Goal: Task Accomplishment & Management: Manage account settings

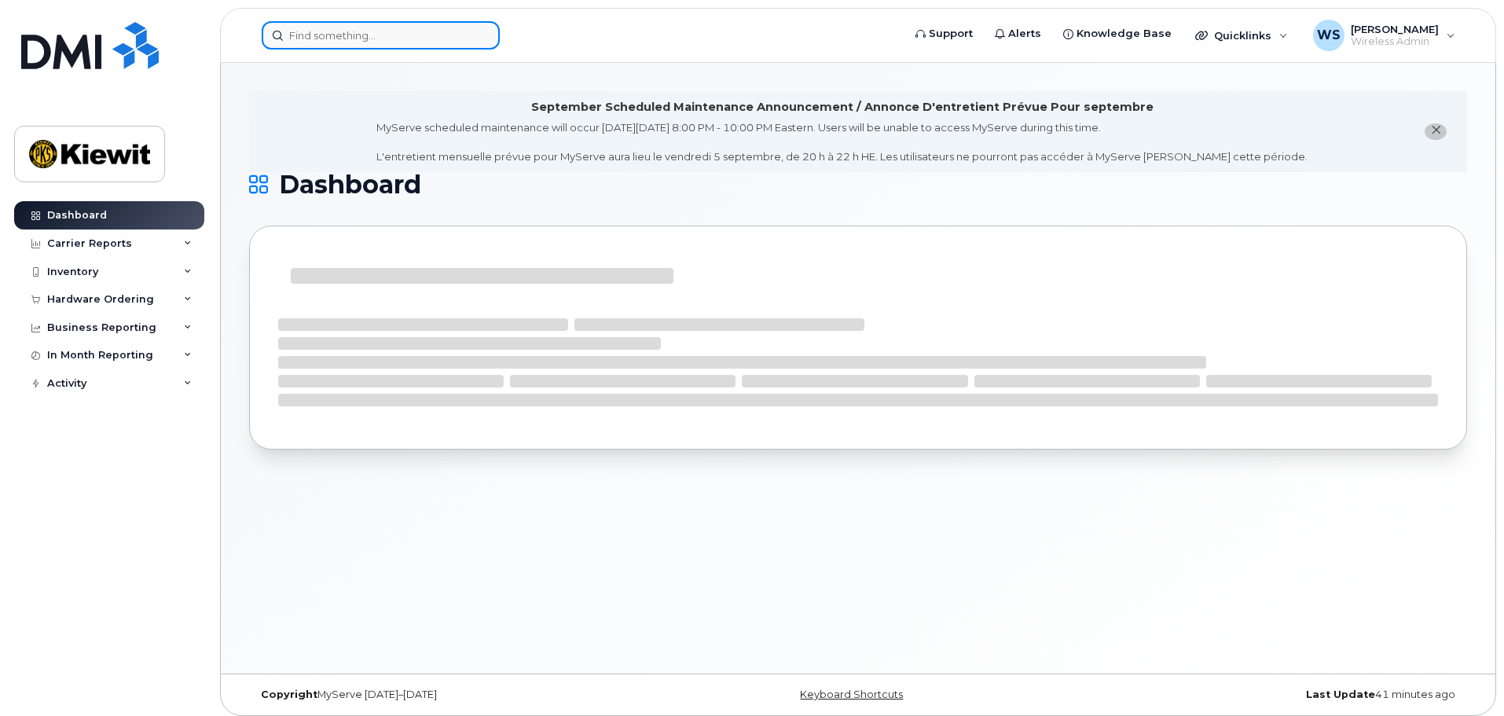
click at [336, 42] on input at bounding box center [381, 35] width 238 height 28
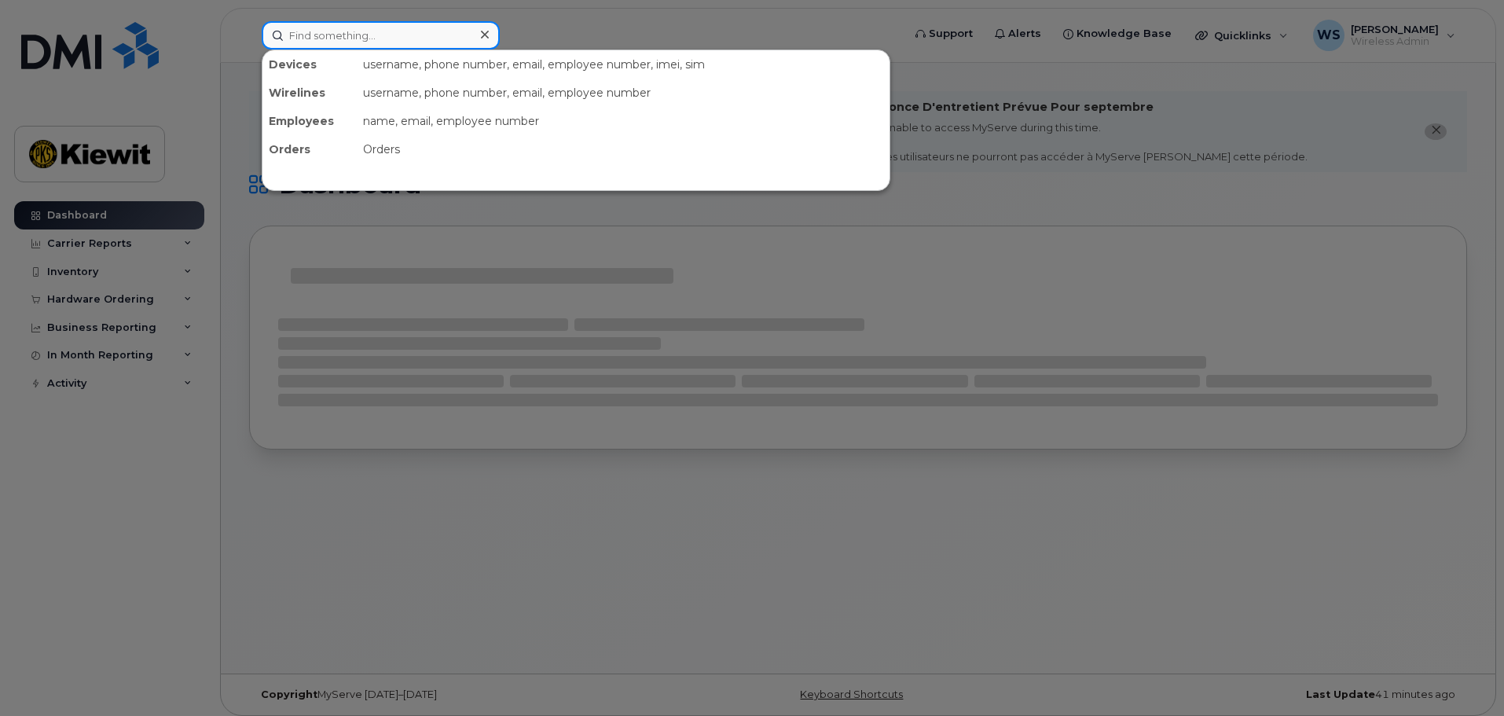
paste input "3435518968"
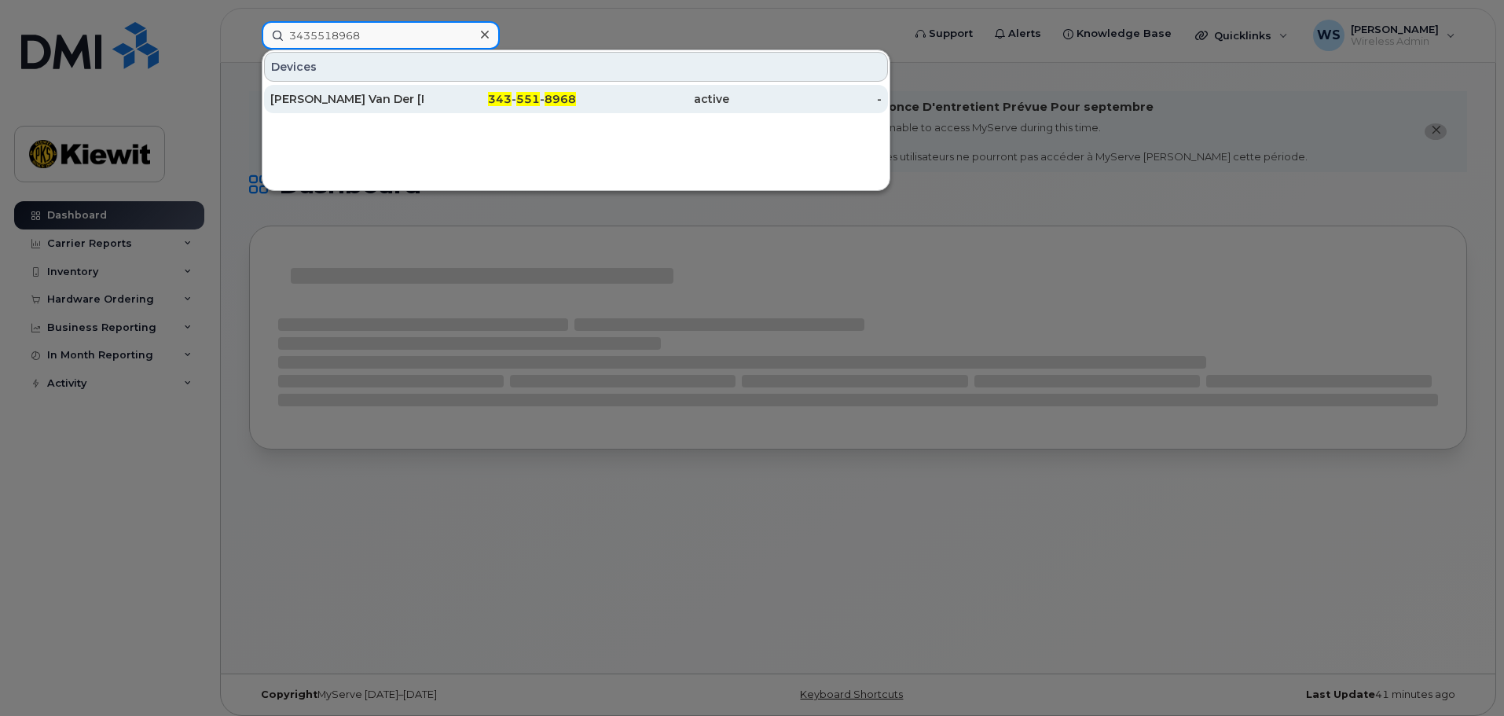
type input "3435518968"
click at [365, 104] on div "James Van Der Linde" at bounding box center [346, 99] width 153 height 16
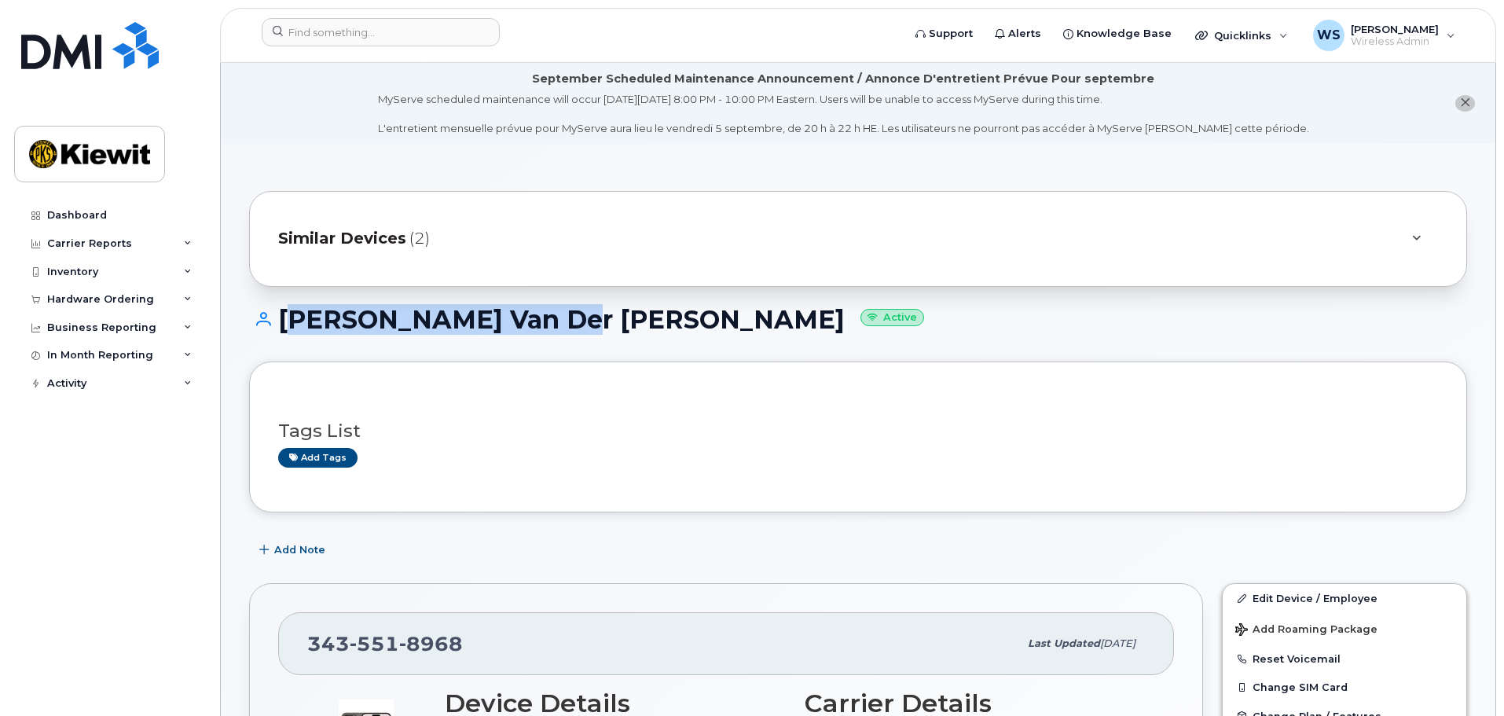
drag, startPoint x: 282, startPoint y: 327, endPoint x: 554, endPoint y: 336, distance: 272.0
click at [554, 336] on div "James Van Der Linde Active" at bounding box center [858, 334] width 1218 height 56
click at [534, 306] on h1 "James Van Der Linde Active" at bounding box center [858, 320] width 1218 height 28
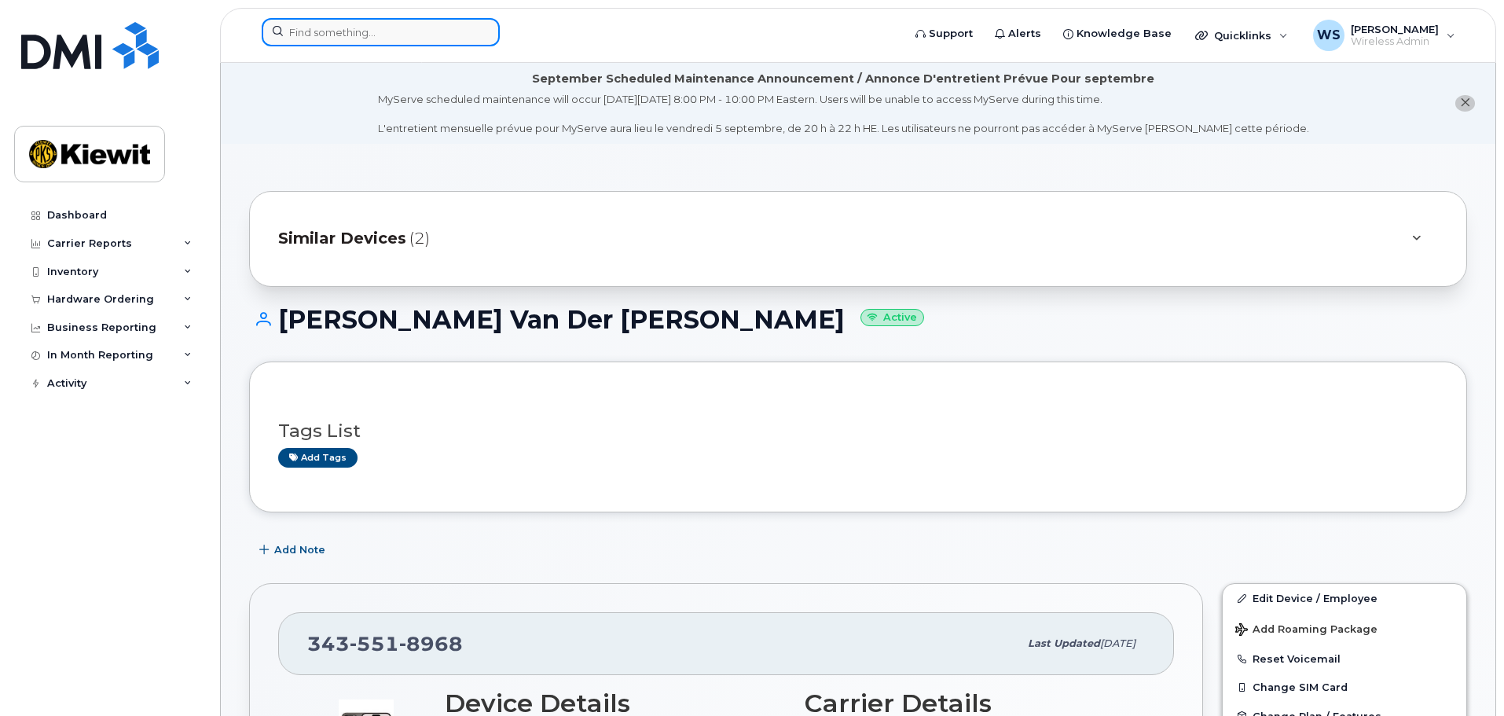
click at [417, 40] on input at bounding box center [381, 32] width 238 height 28
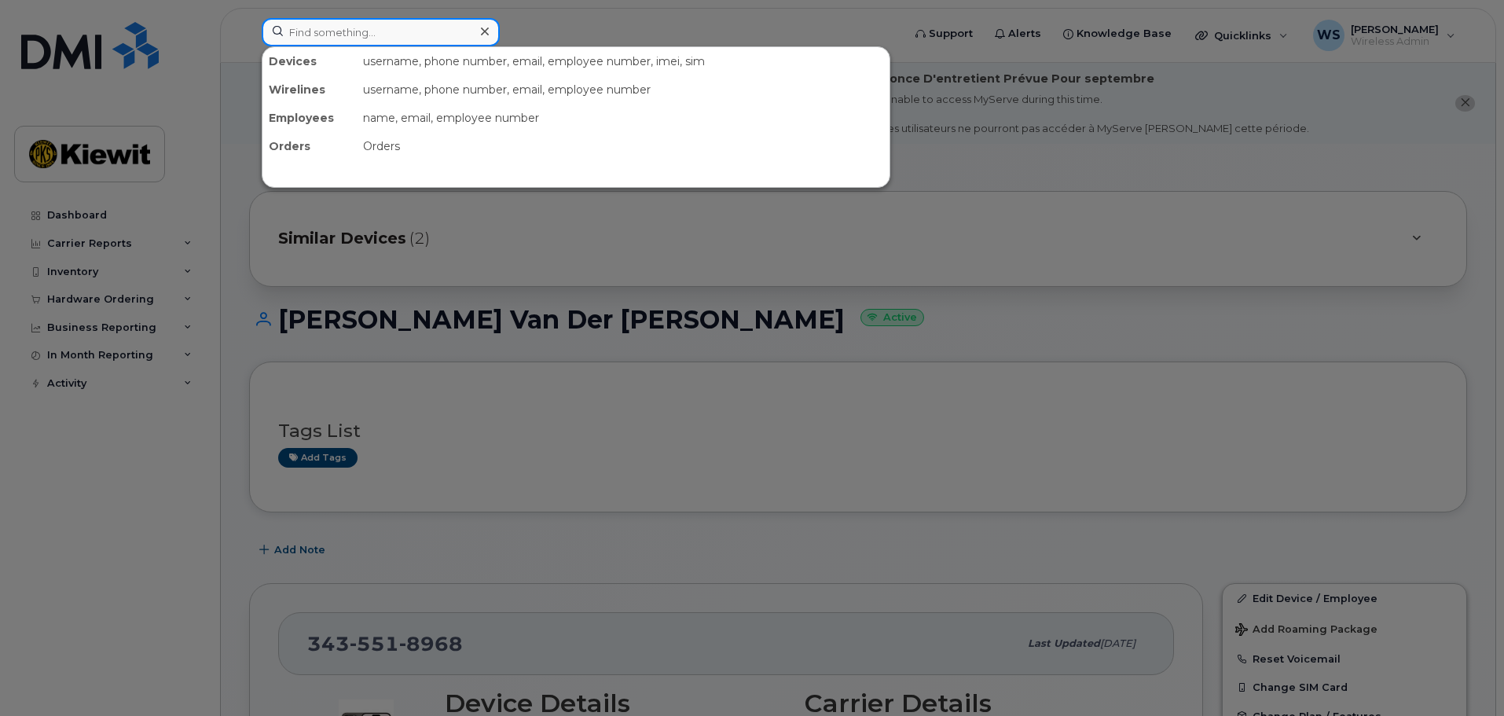
paste input "3435714953"
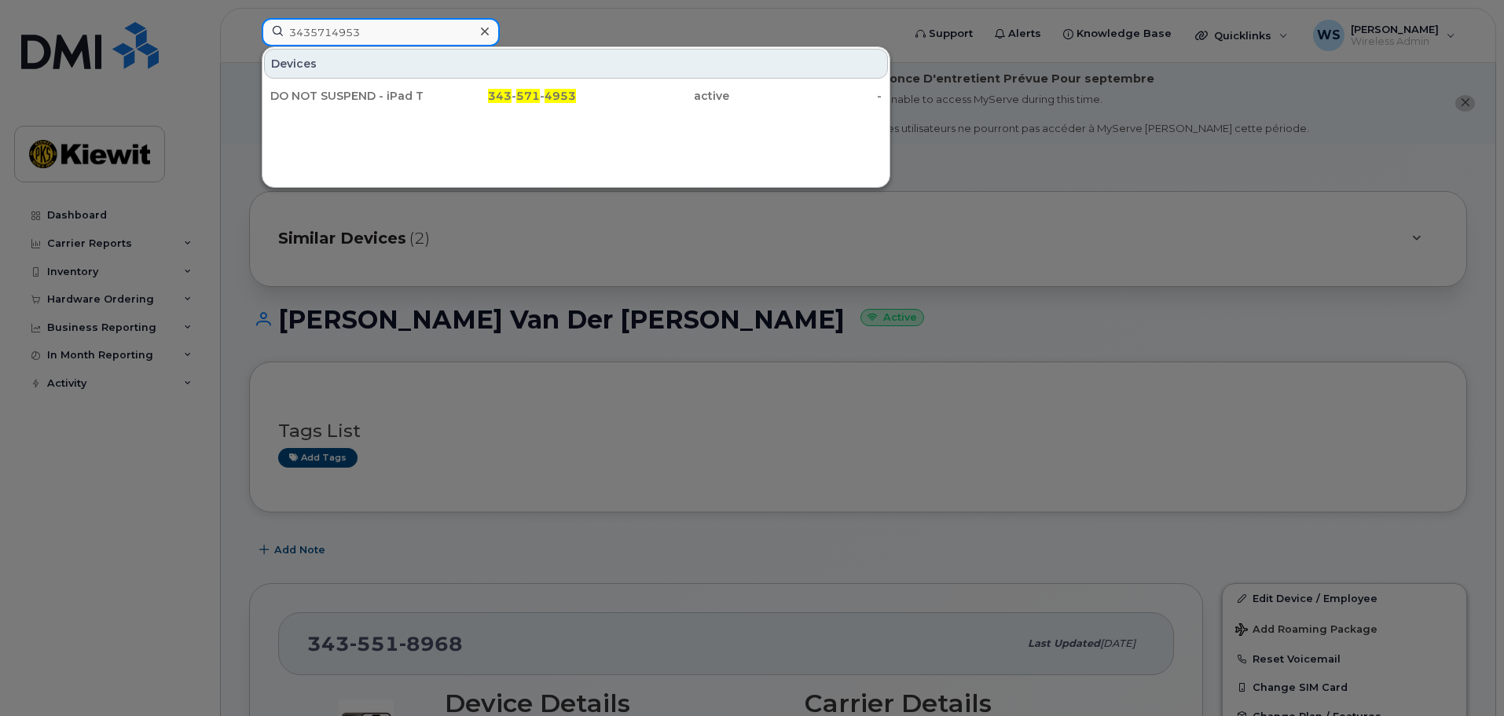
drag, startPoint x: 358, startPoint y: 26, endPoint x: 141, endPoint y: 28, distance: 216.9
click at [249, 28] on div "3435714953 Devices DO NOT SUSPEND - iPad Trusted Number 343 - 571 - 4953 active…" at bounding box center [576, 35] width 655 height 35
paste input "6132950347"
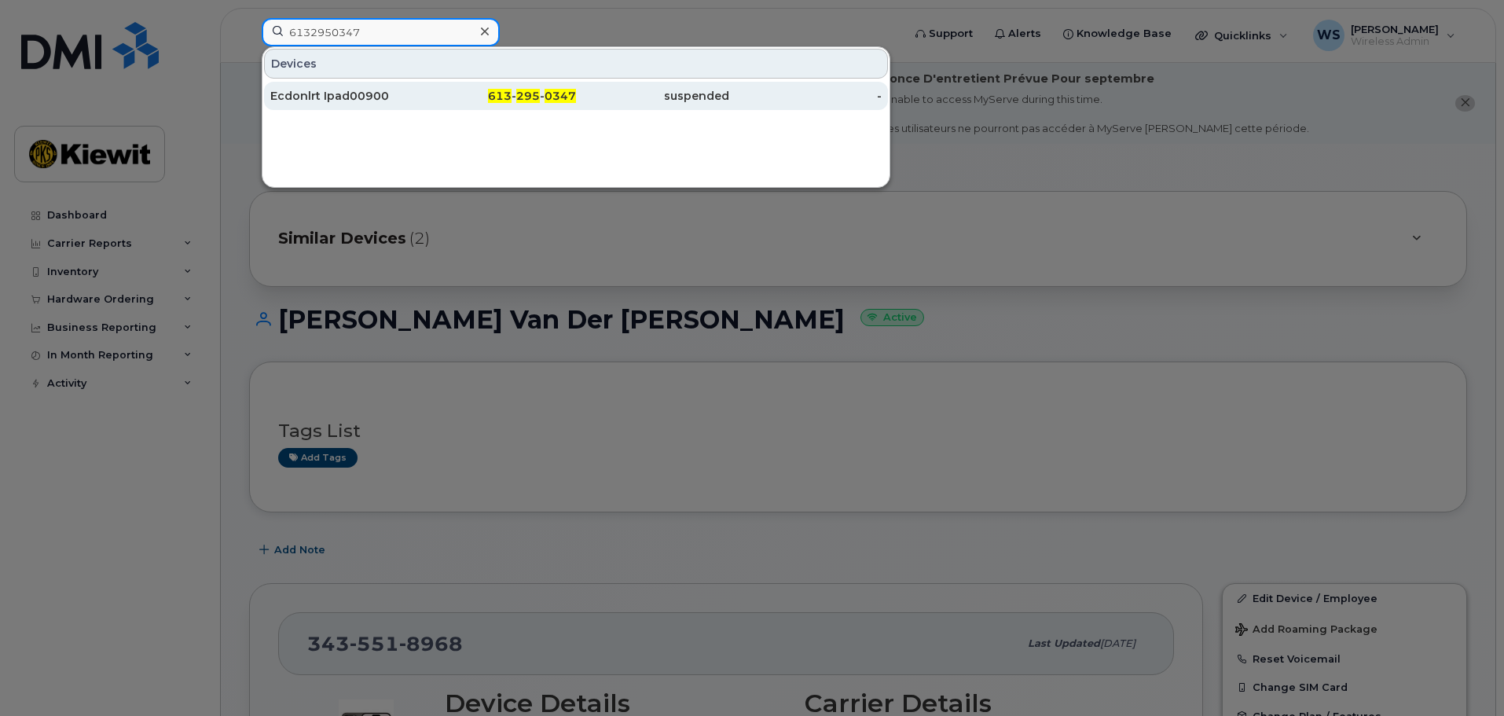
type input "6132950347"
click at [359, 90] on div "Ecdonlrt Ipad00900" at bounding box center [346, 96] width 153 height 16
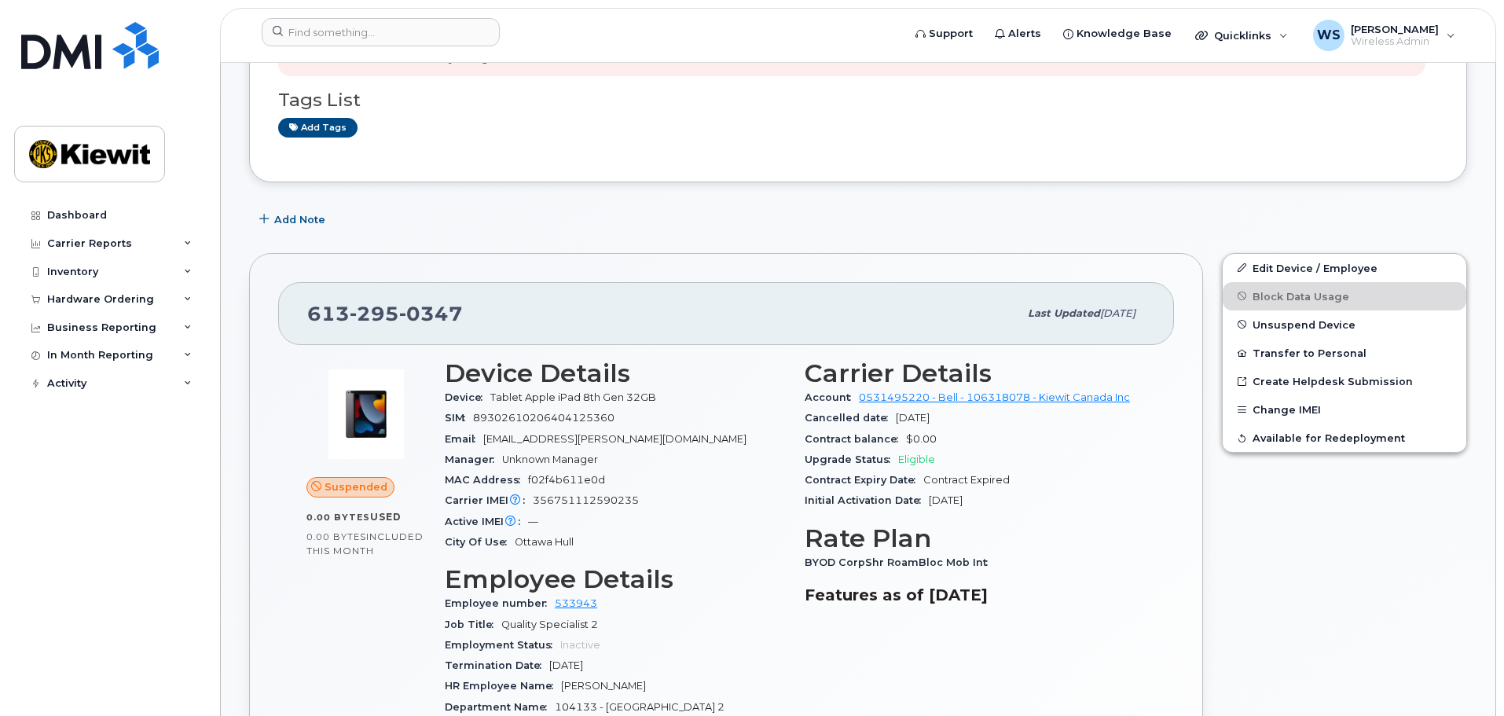
scroll to position [393, 0]
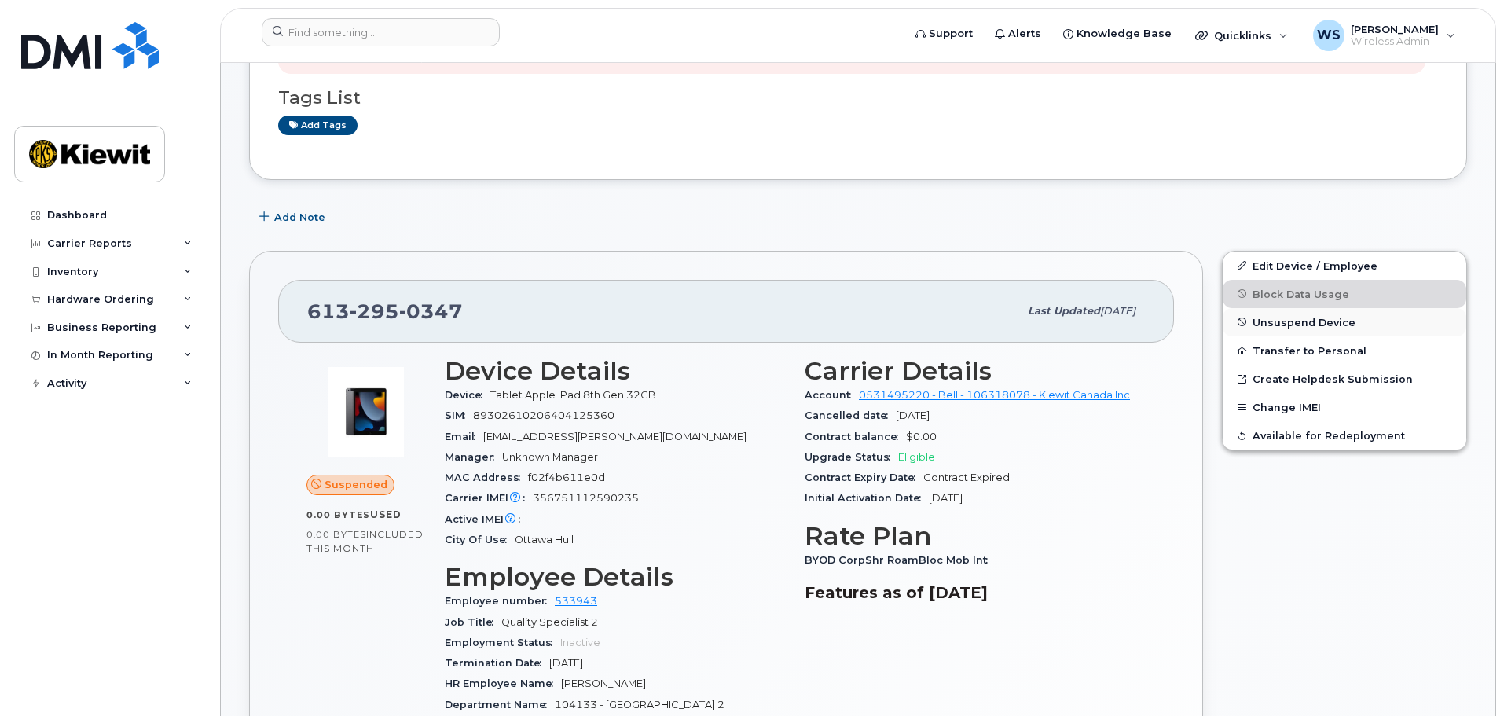
click at [1286, 321] on span "Unsuspend Device" at bounding box center [1303, 322] width 103 height 12
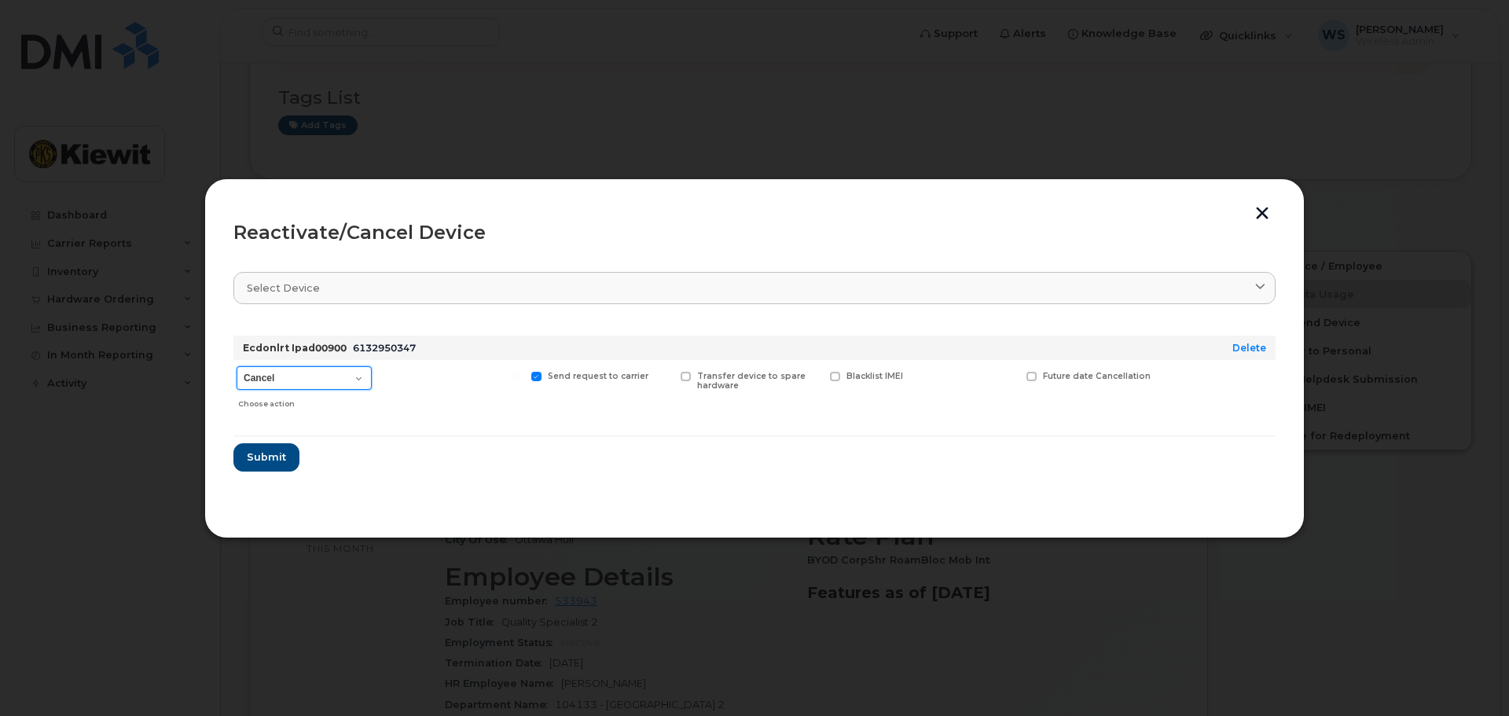
click at [368, 368] on select "Cancel Suspend - Extend Suspension Reactivate" at bounding box center [304, 378] width 135 height 24
select select "[object Object]"
click at [237, 366] on select "Cancel Suspend - Extend Suspension Reactivate" at bounding box center [304, 378] width 135 height 24
click at [270, 452] on span "Submit" at bounding box center [265, 456] width 39 height 15
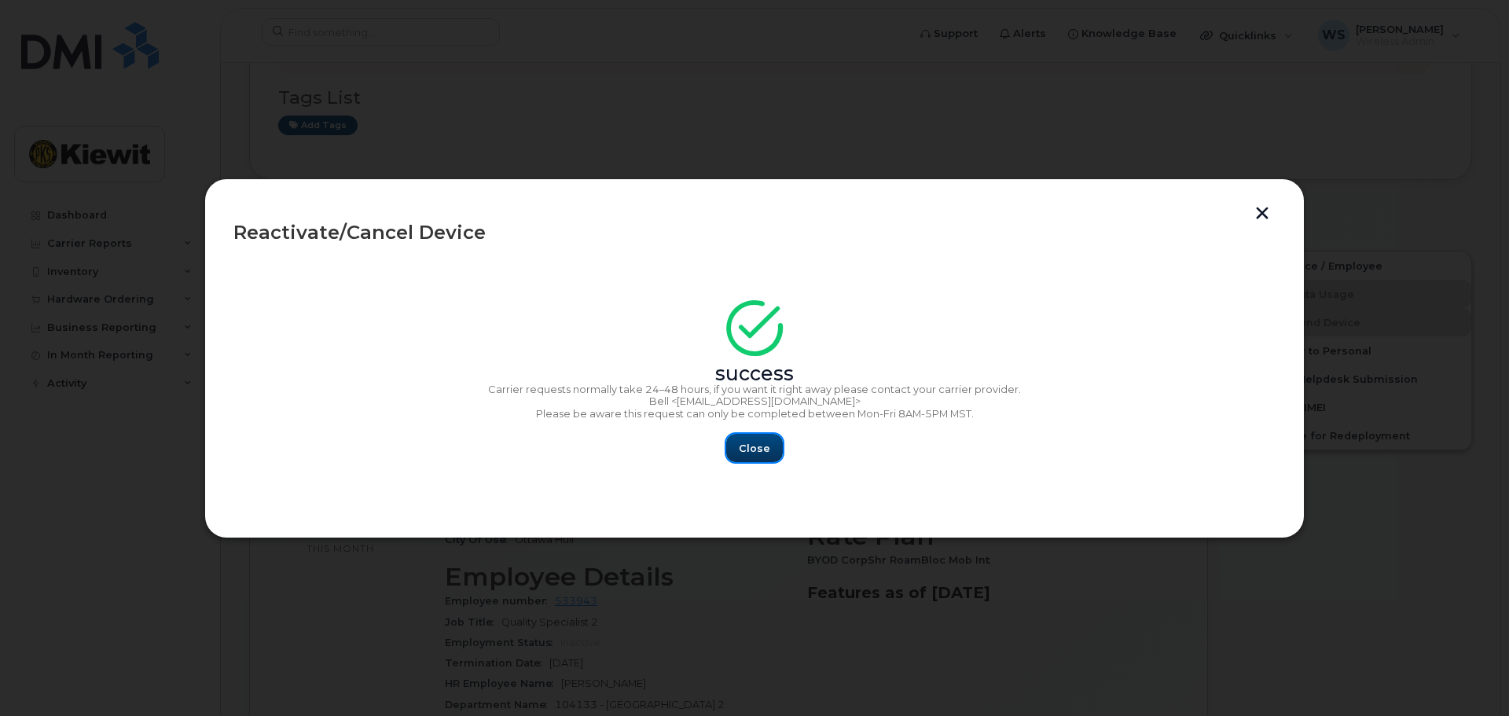
click at [731, 443] on button "Close" at bounding box center [754, 448] width 57 height 28
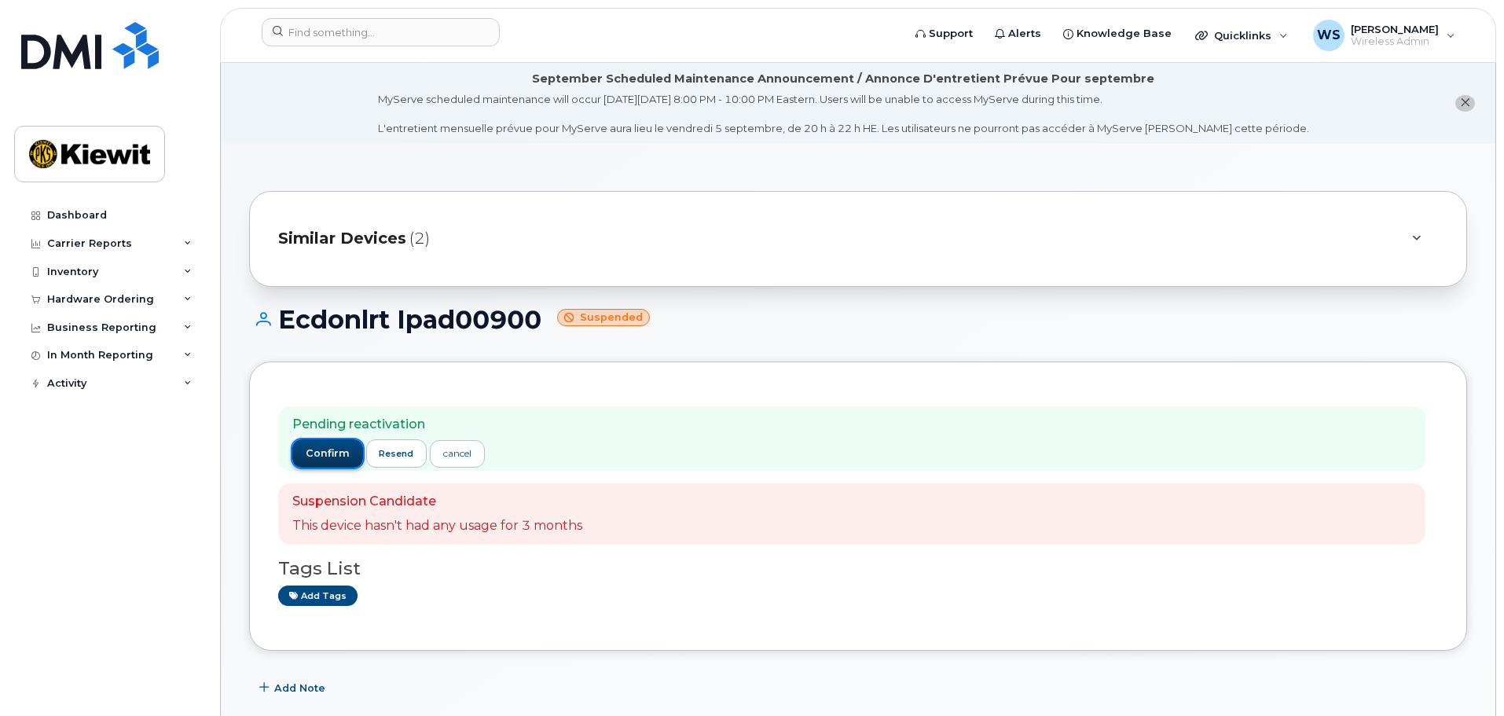
click at [321, 451] on span "confirm" at bounding box center [328, 453] width 44 height 14
